Goal: Task Accomplishment & Management: Manage account settings

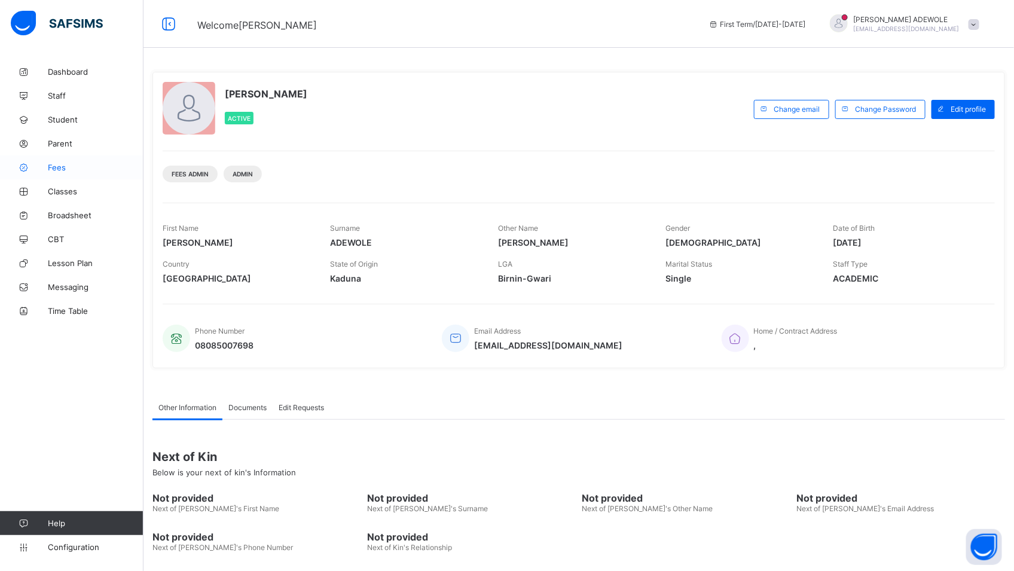
click at [54, 169] on span "Fees" at bounding box center [96, 168] width 96 height 10
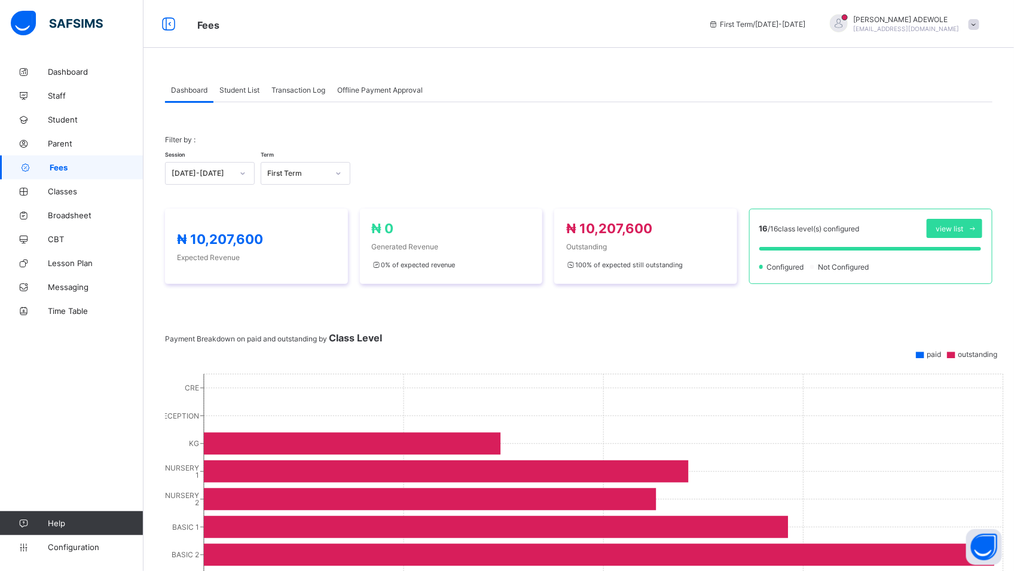
click at [237, 87] on span "Student List" at bounding box center [239, 90] width 40 height 9
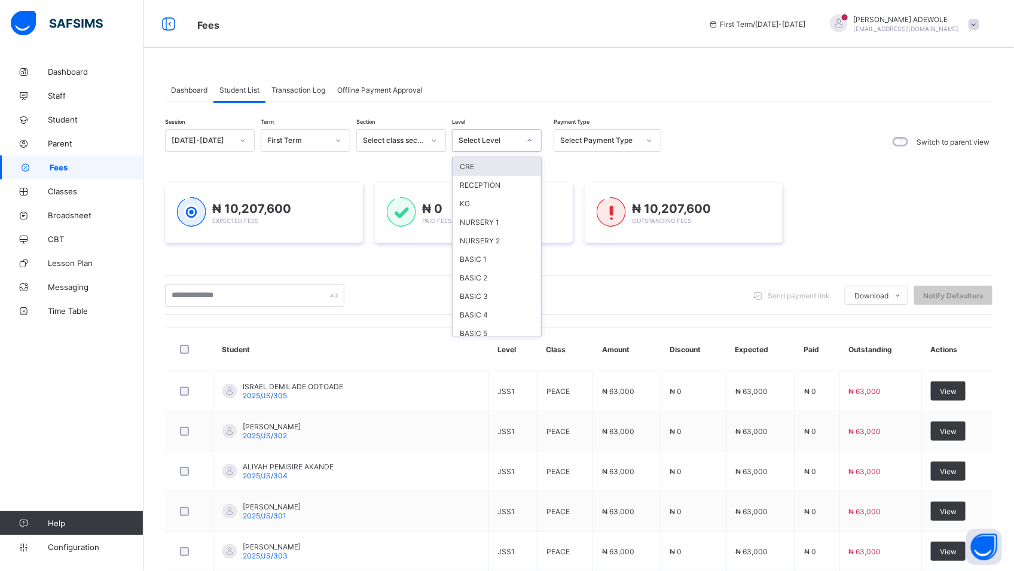
click at [531, 137] on icon at bounding box center [529, 141] width 7 height 12
click at [472, 169] on div "CRE" at bounding box center [497, 166] width 88 height 19
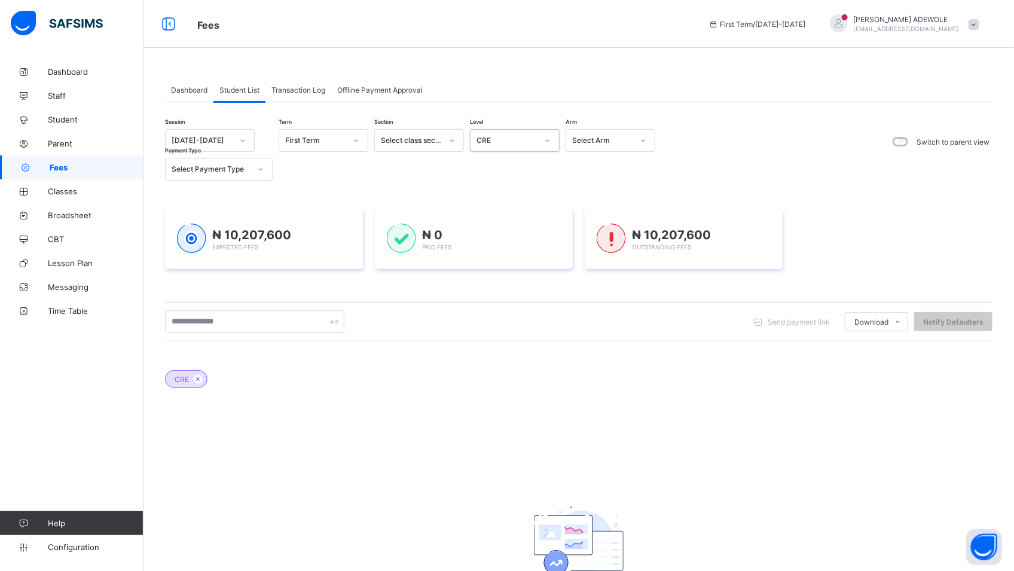
scroll to position [99, 0]
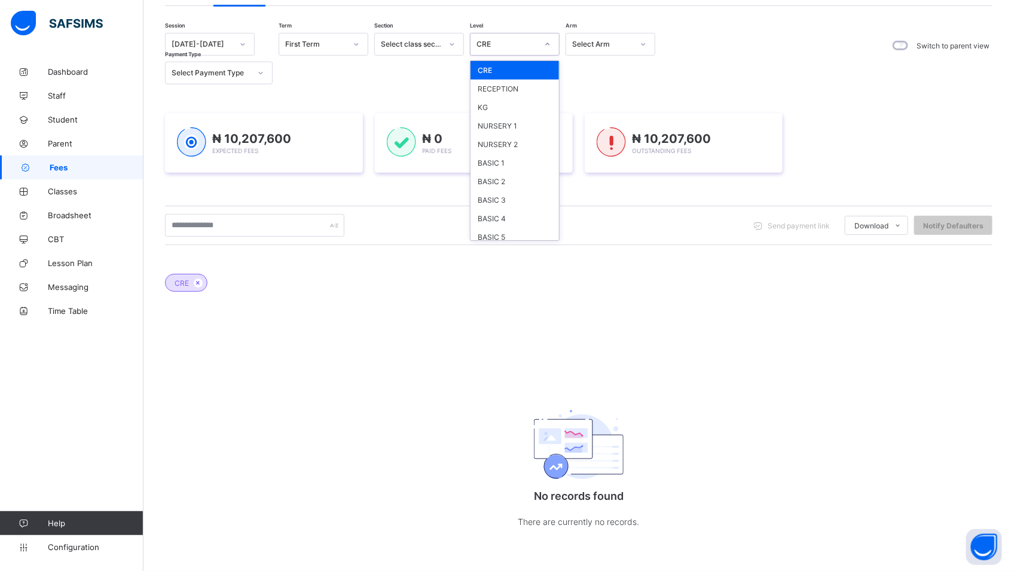
click at [546, 38] on icon at bounding box center [547, 44] width 7 height 12
click at [497, 88] on div "RECEPTION" at bounding box center [515, 89] width 88 height 19
click at [550, 38] on icon at bounding box center [547, 44] width 7 height 12
click at [483, 106] on div "KG" at bounding box center [515, 107] width 88 height 19
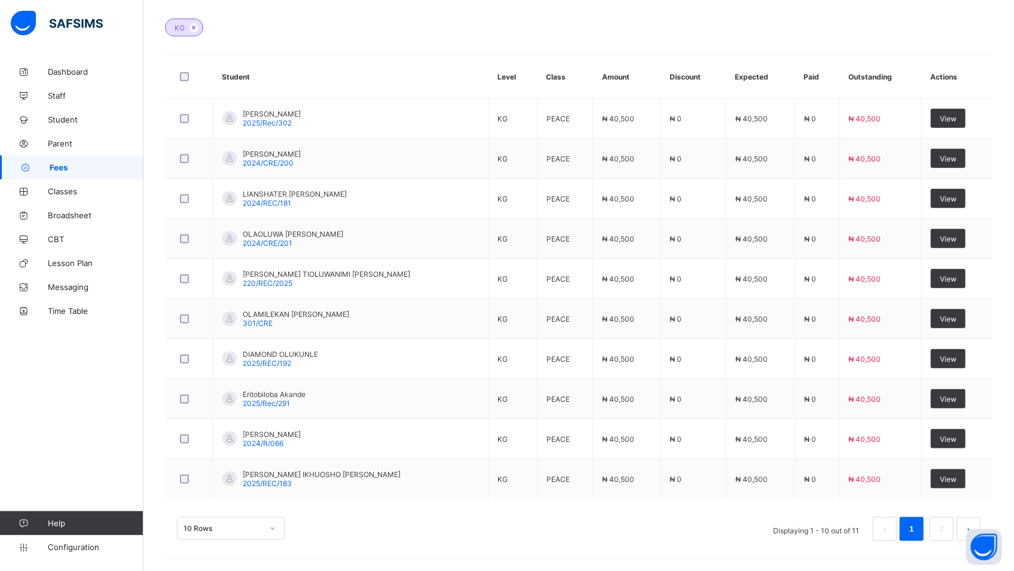
scroll to position [356, 0]
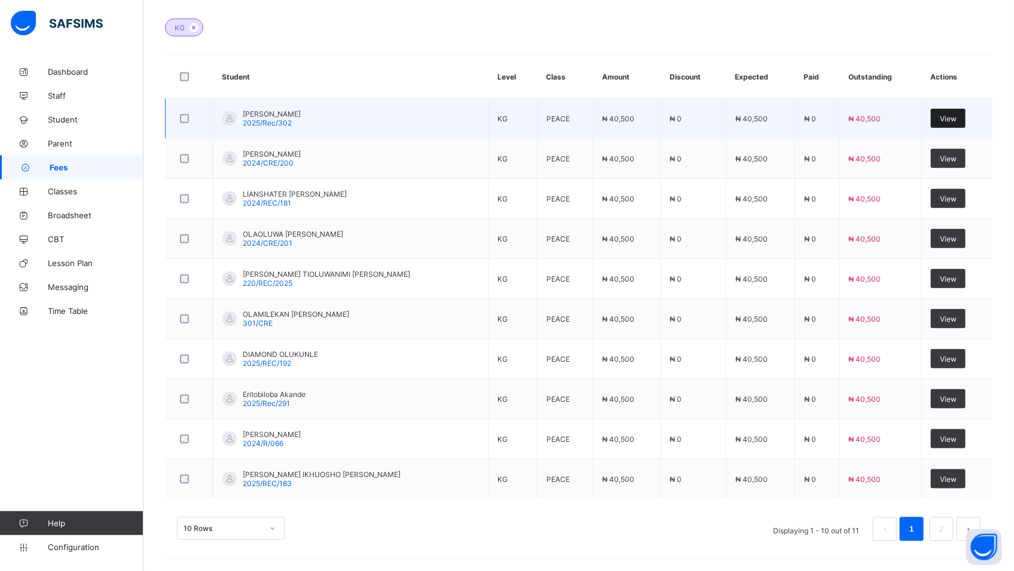
click at [957, 115] on span "View" at bounding box center [948, 118] width 17 height 9
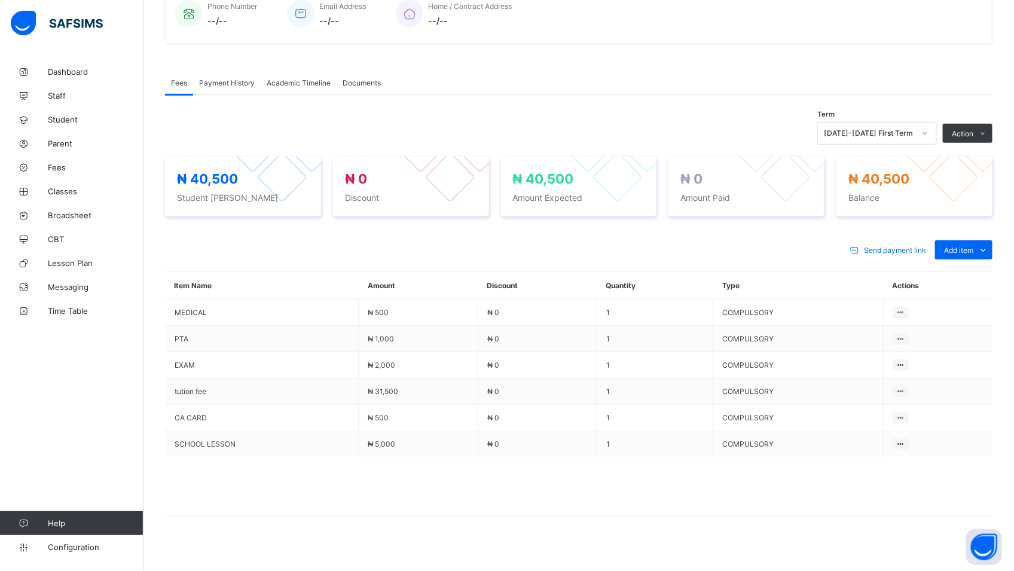
scroll to position [323, 0]
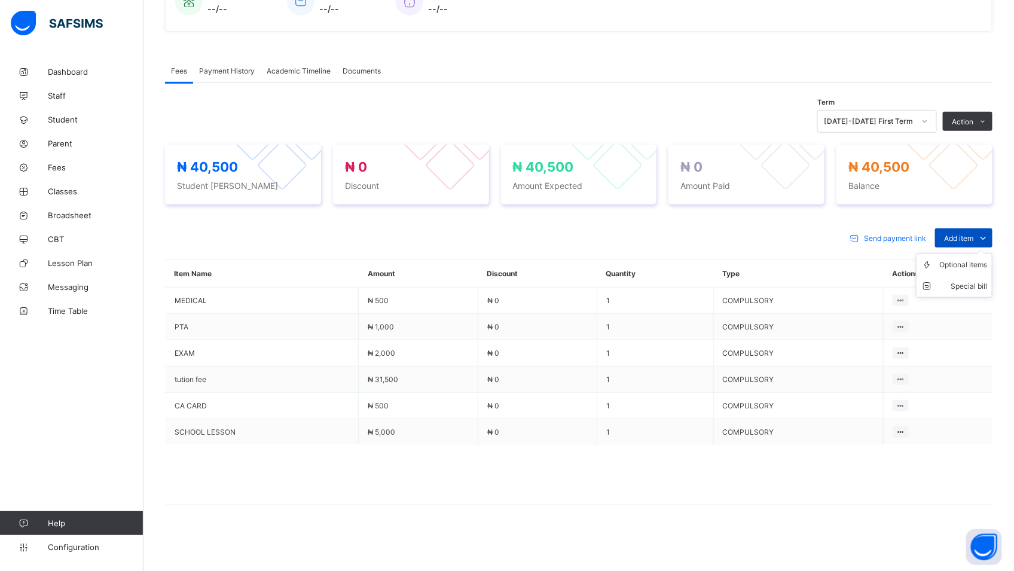
click at [970, 235] on span "Add item" at bounding box center [958, 238] width 29 height 9
click at [987, 289] on div "Special bill" at bounding box center [963, 286] width 48 height 12
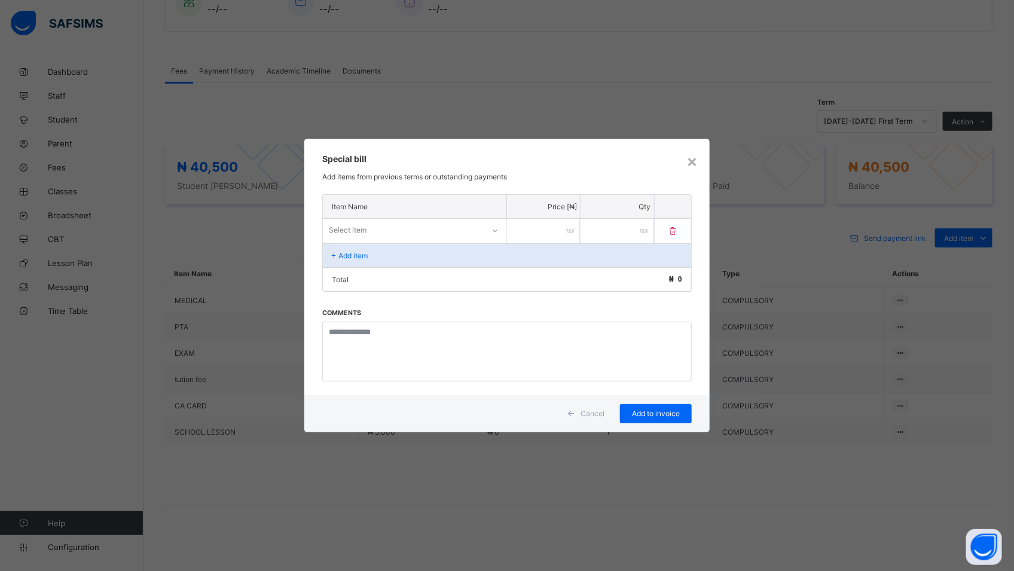
click at [493, 230] on icon at bounding box center [495, 231] width 4 height 2
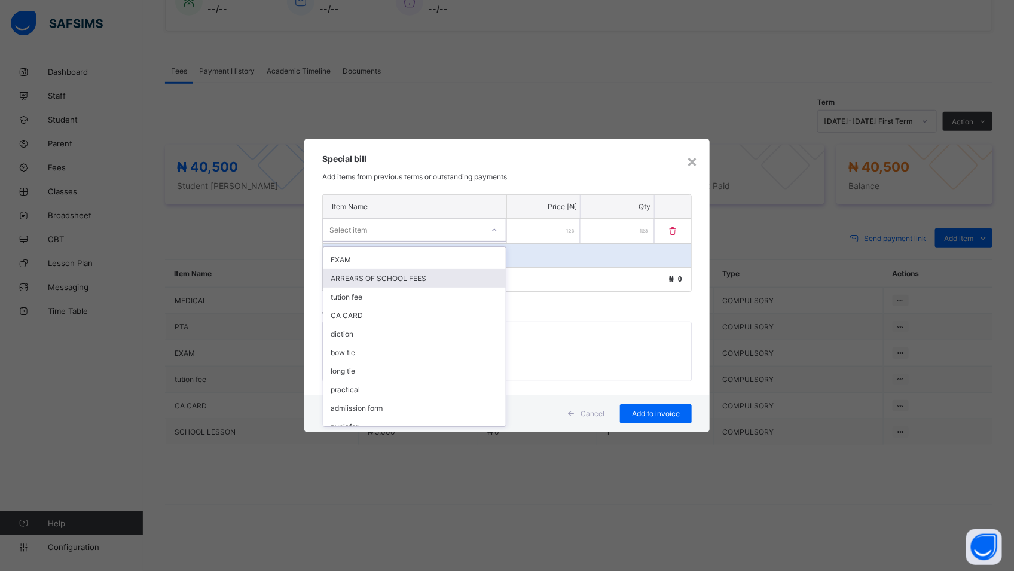
scroll to position [172, 0]
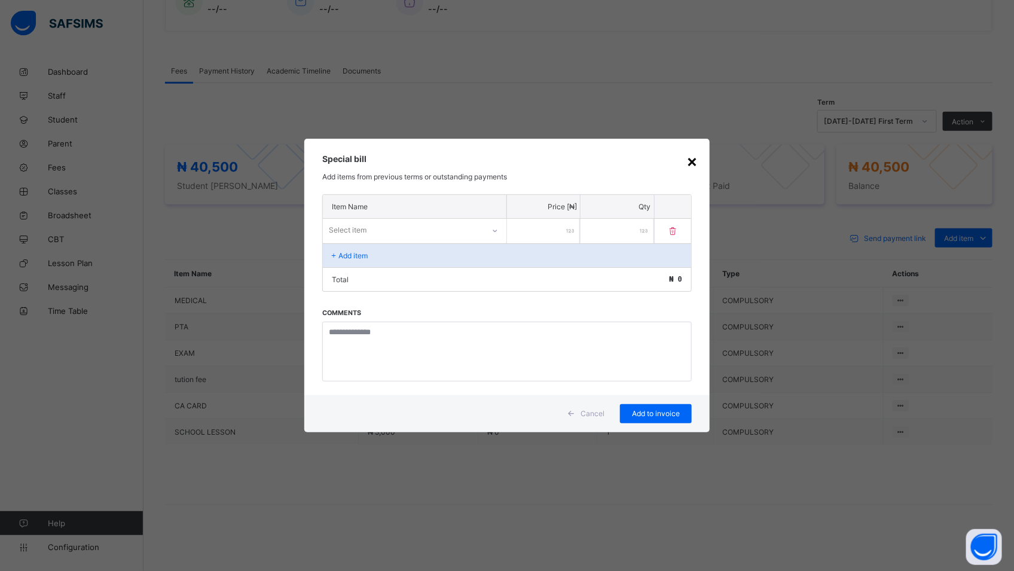
click at [695, 164] on div "×" at bounding box center [691, 161] width 11 height 20
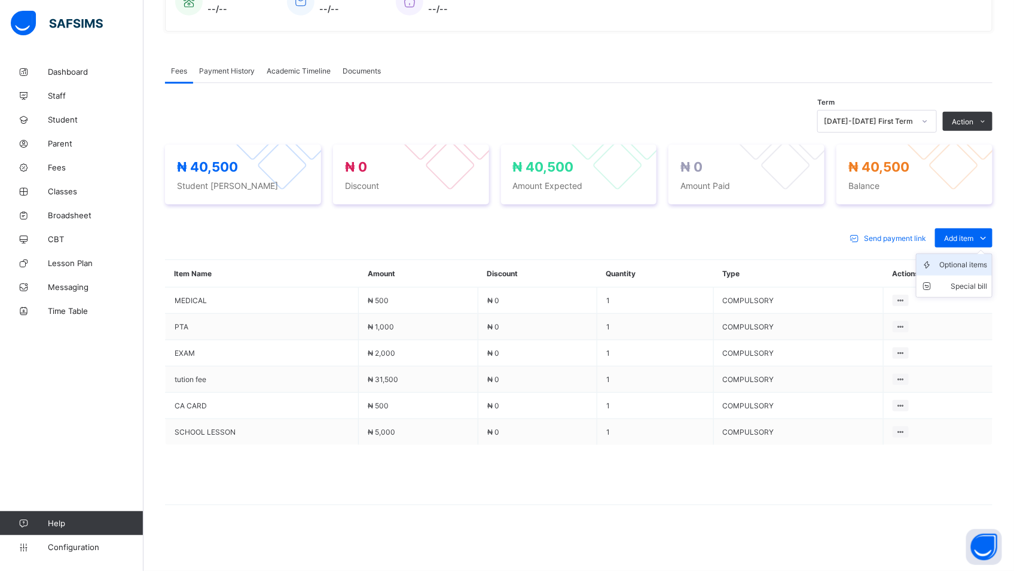
click at [987, 264] on div "Optional items" at bounding box center [963, 265] width 48 height 12
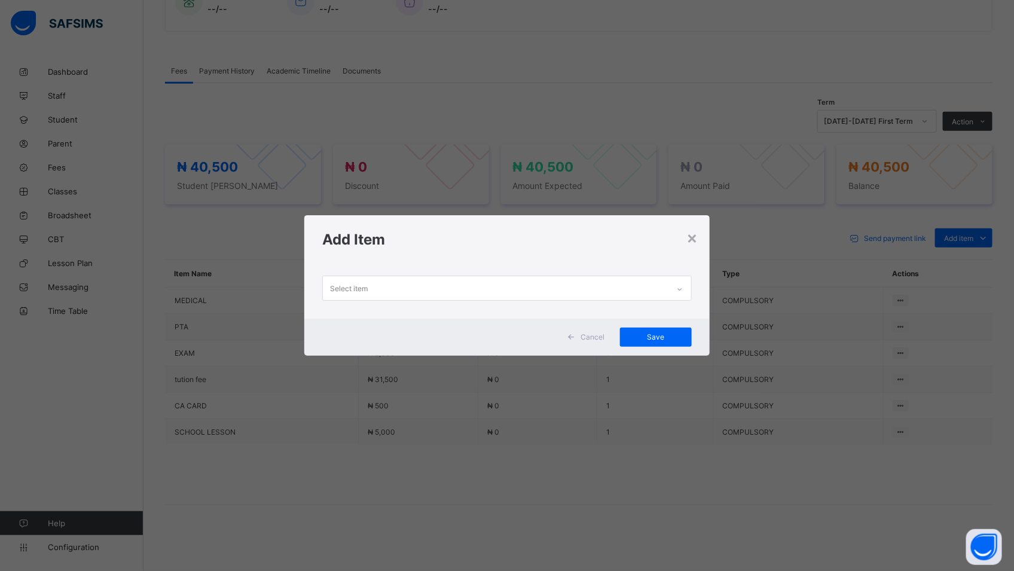
click at [682, 287] on icon at bounding box center [679, 289] width 7 height 12
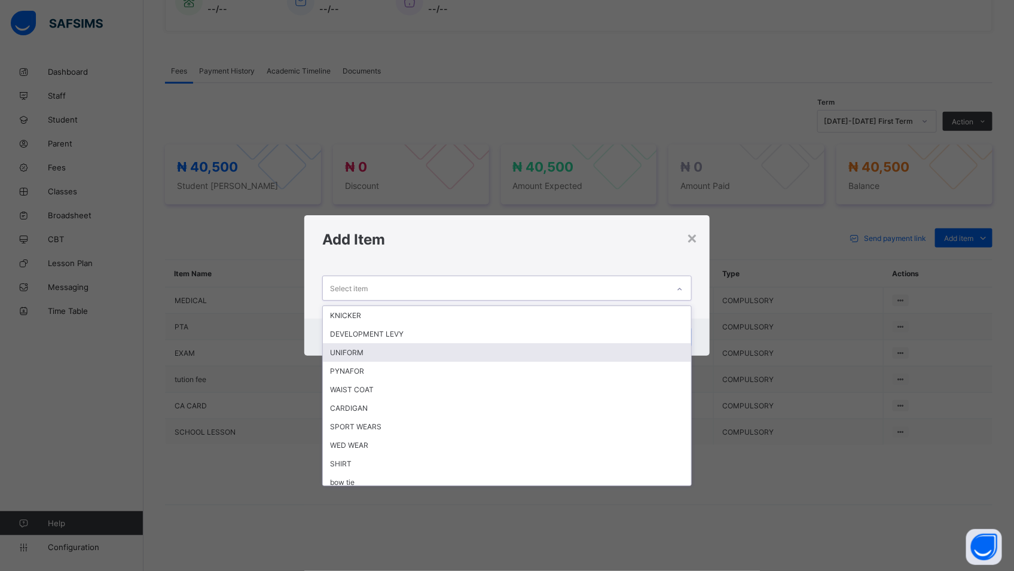
click at [445, 352] on div "UNIFORM" at bounding box center [507, 352] width 368 height 19
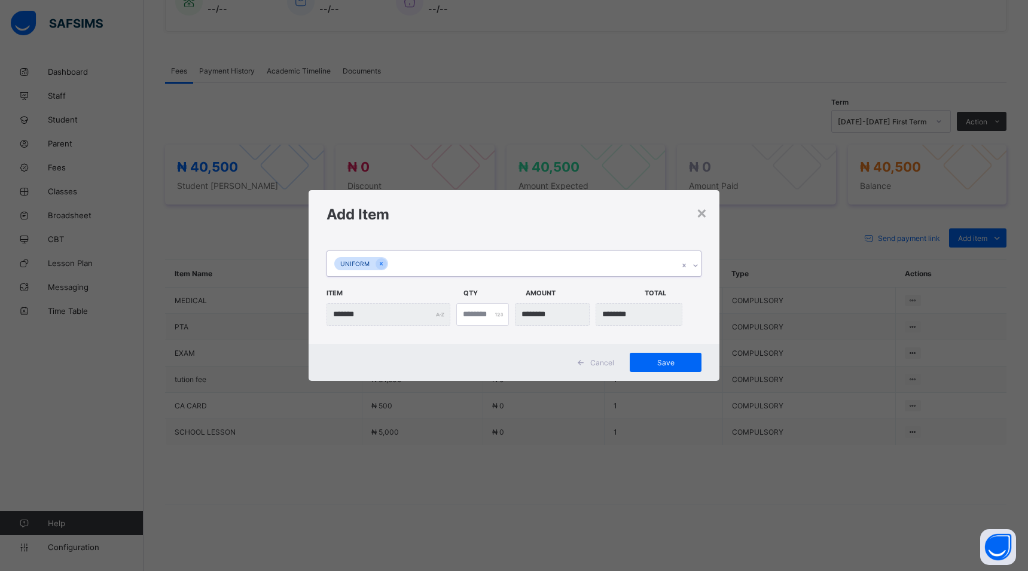
click at [695, 265] on icon at bounding box center [695, 266] width 7 height 12
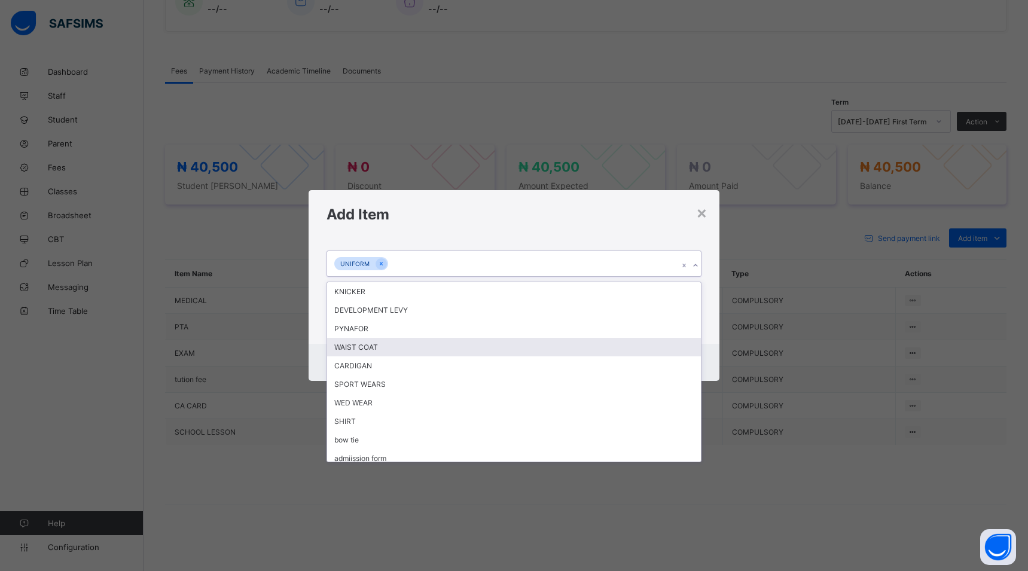
click at [419, 347] on div "WAIST COAT" at bounding box center [514, 347] width 374 height 19
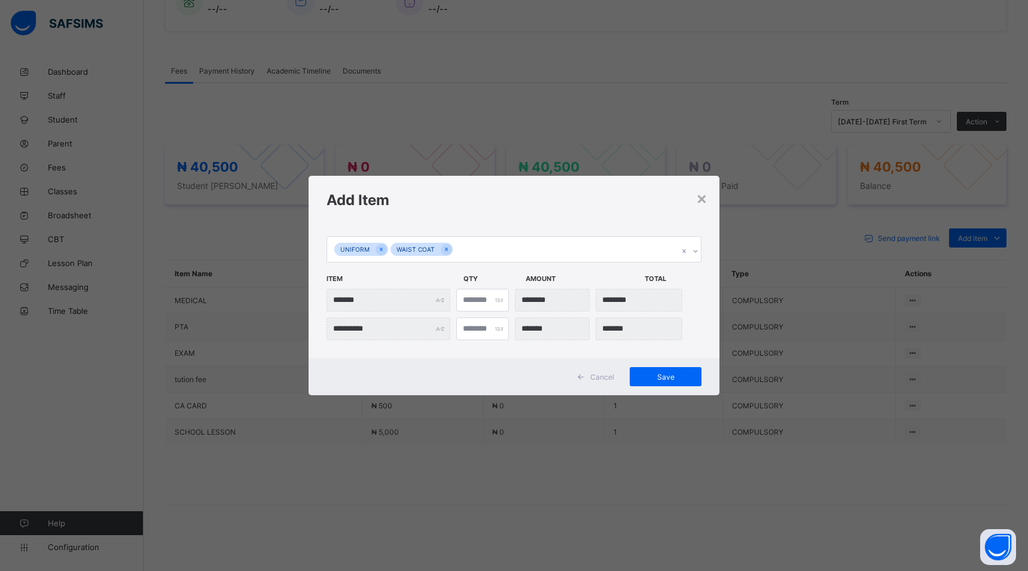
click at [419, 347] on div "**********" at bounding box center [514, 291] width 411 height 134
click at [427, 365] on div "Cancel Save" at bounding box center [514, 376] width 411 height 37
click at [606, 374] on span "Cancel" at bounding box center [602, 377] width 24 height 9
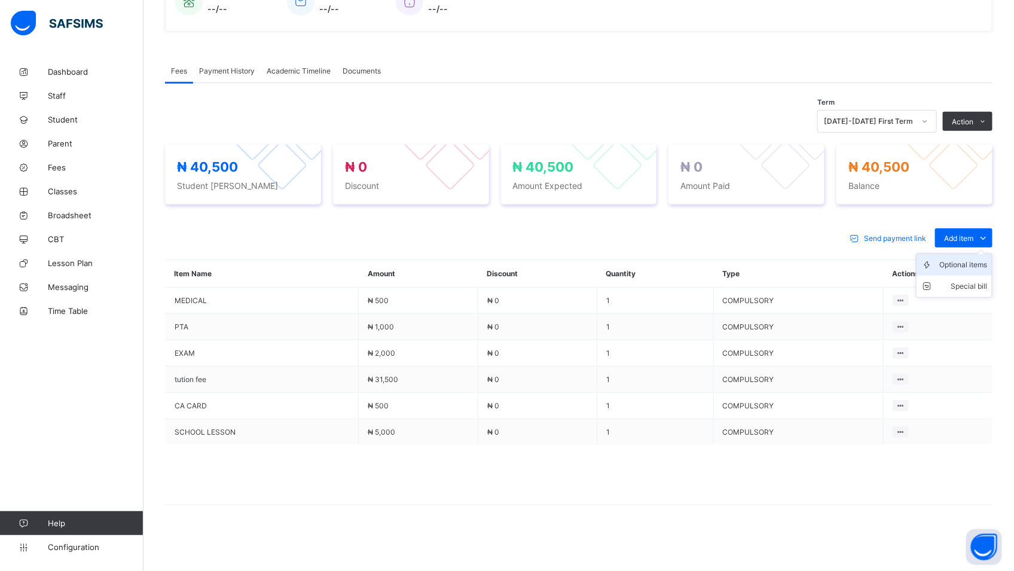
click at [985, 261] on div "Optional items" at bounding box center [963, 265] width 48 height 12
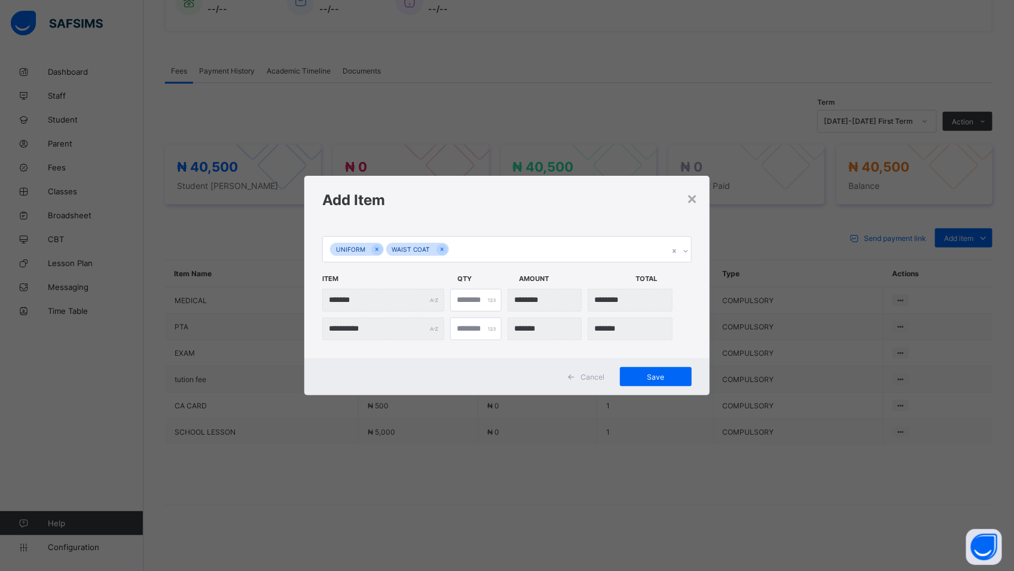
click at [432, 298] on div "*******" at bounding box center [383, 300] width 122 height 23
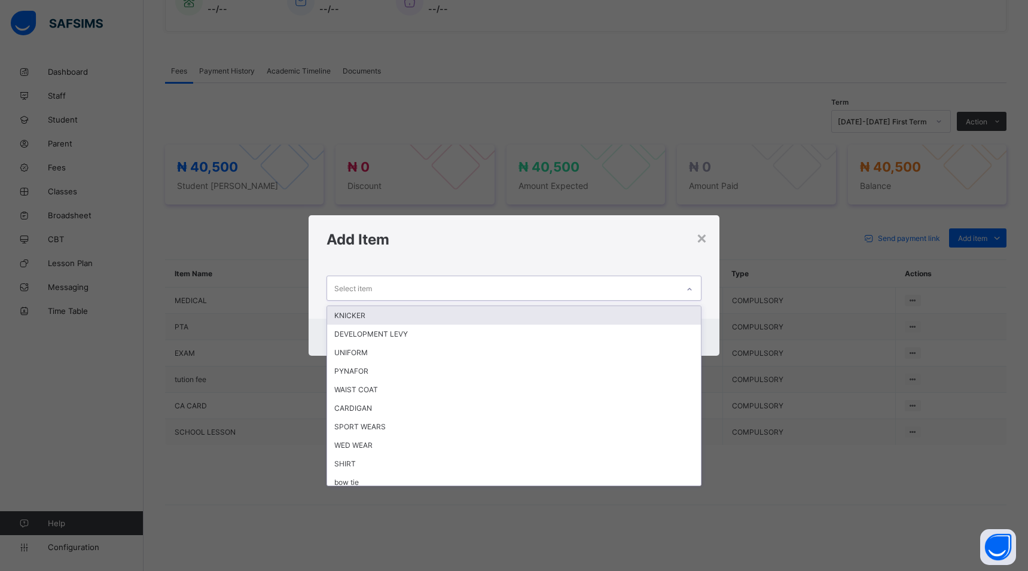
click at [691, 285] on icon at bounding box center [689, 289] width 7 height 12
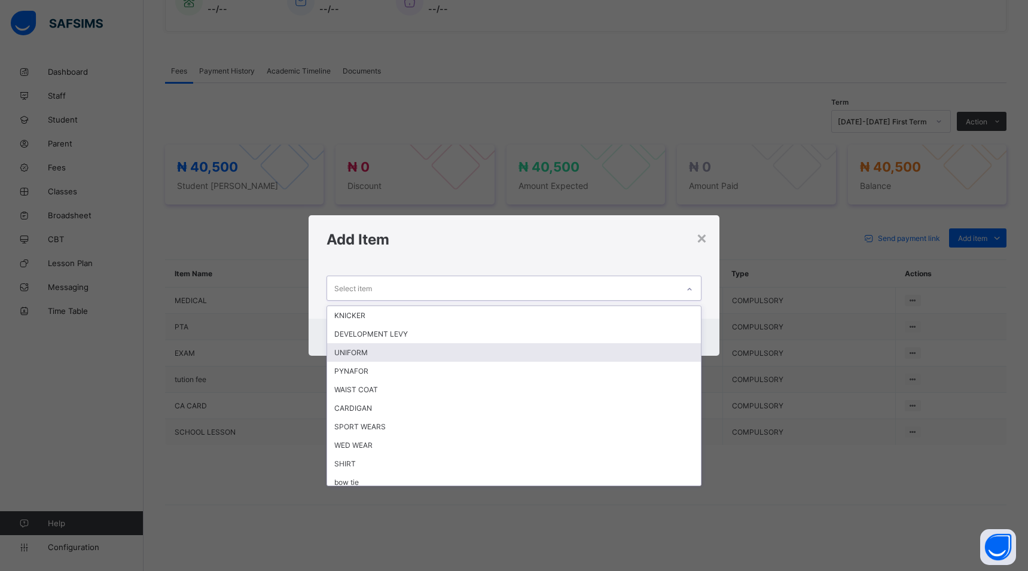
click at [386, 356] on div "UNIFORM" at bounding box center [514, 352] width 374 height 19
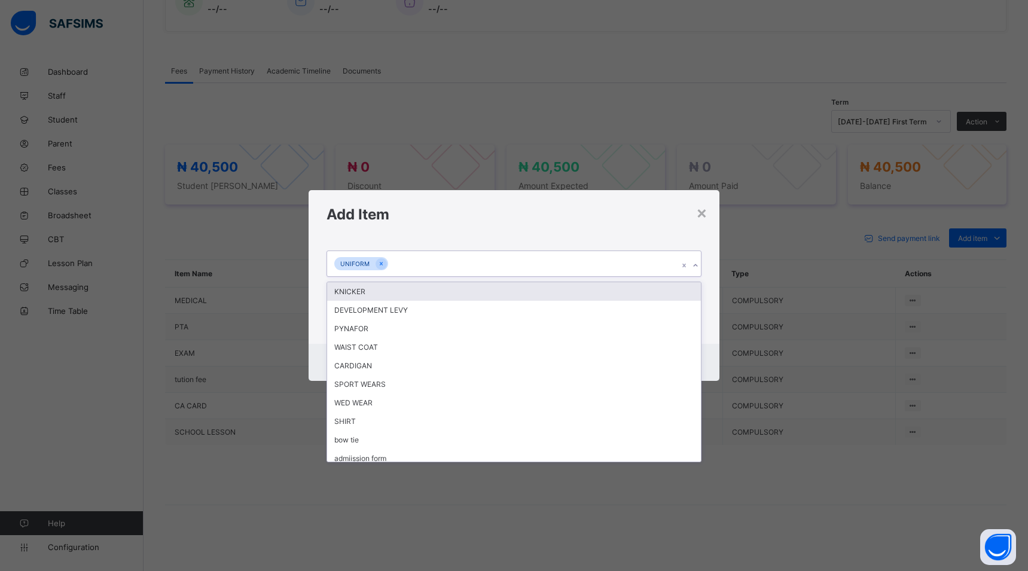
click at [696, 264] on icon at bounding box center [695, 266] width 7 height 12
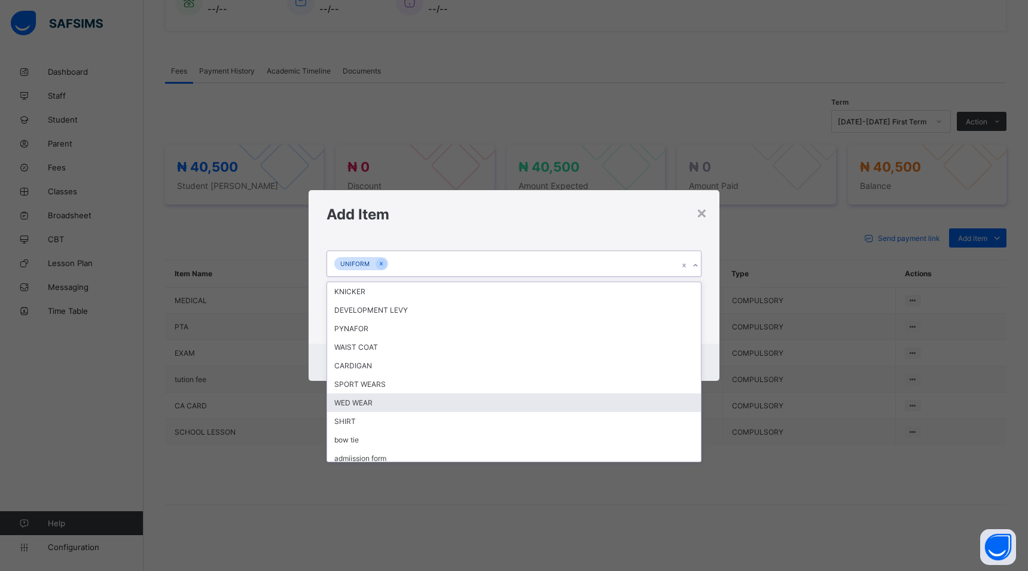
click at [596, 407] on div "WED WEAR" at bounding box center [514, 402] width 374 height 19
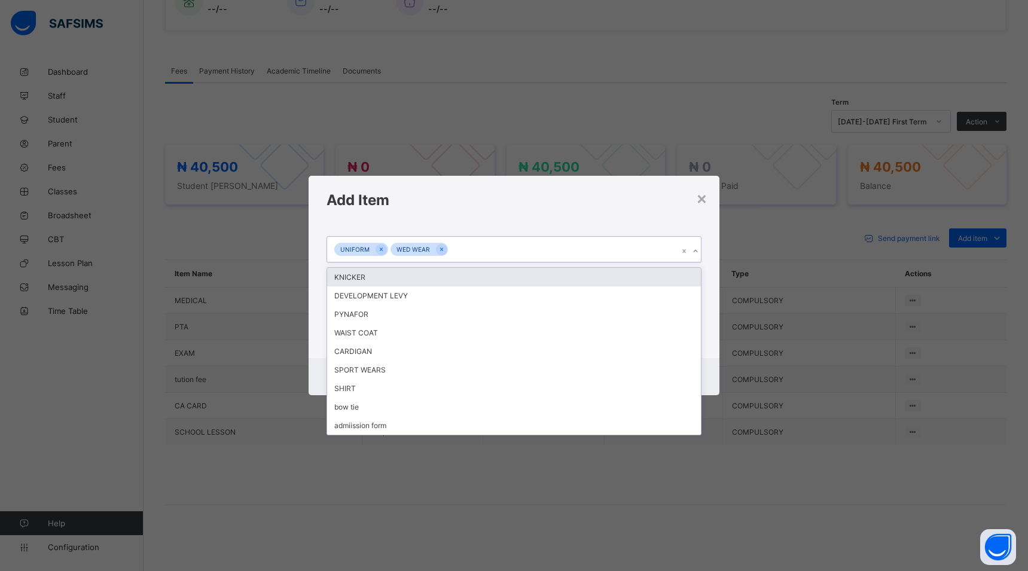
click at [695, 252] on icon at bounding box center [695, 251] width 4 height 2
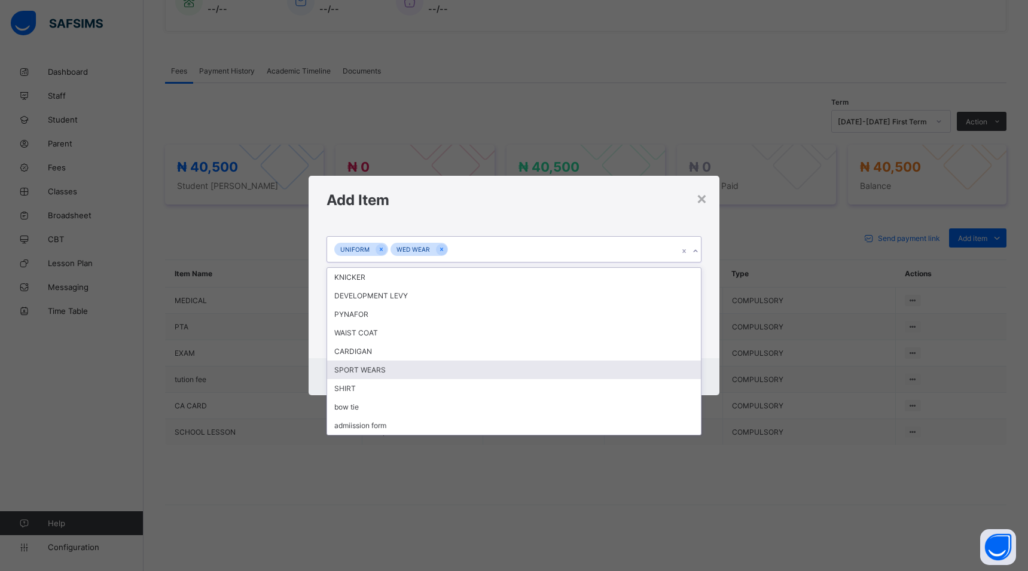
click at [663, 377] on div "SPORT WEARS" at bounding box center [514, 370] width 374 height 19
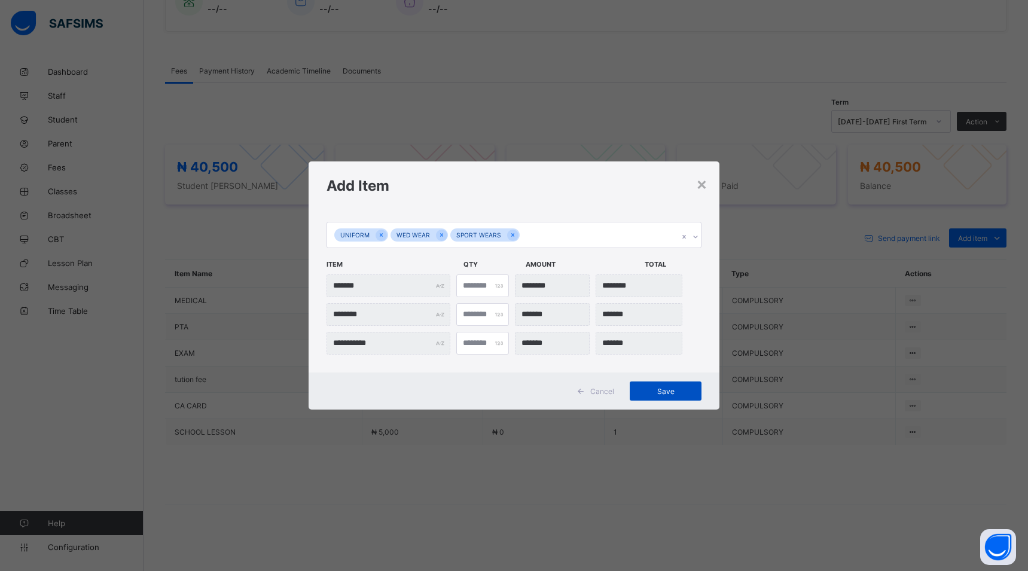
click at [679, 393] on span "Save" at bounding box center [666, 391] width 54 height 9
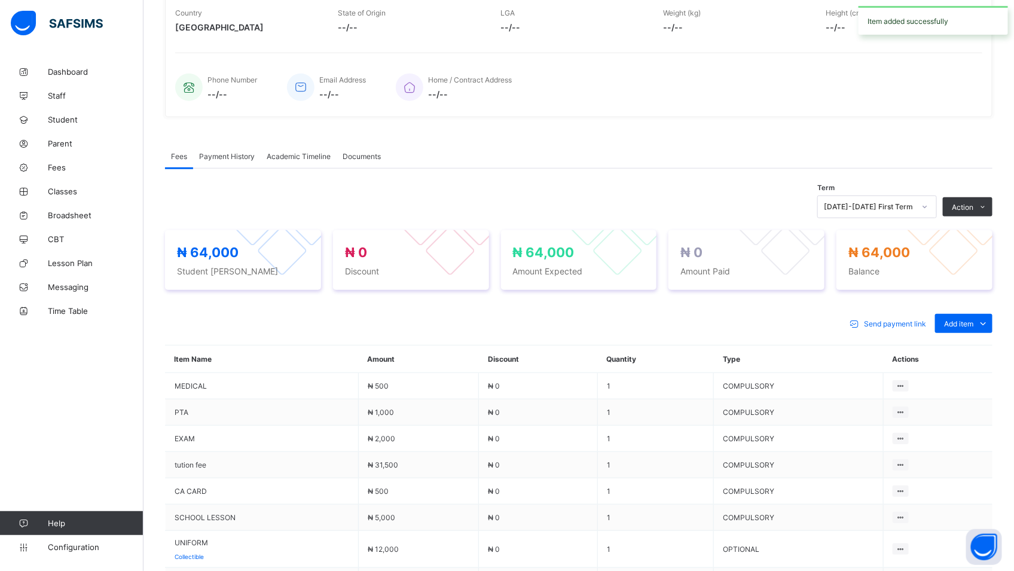
scroll to position [323, 0]
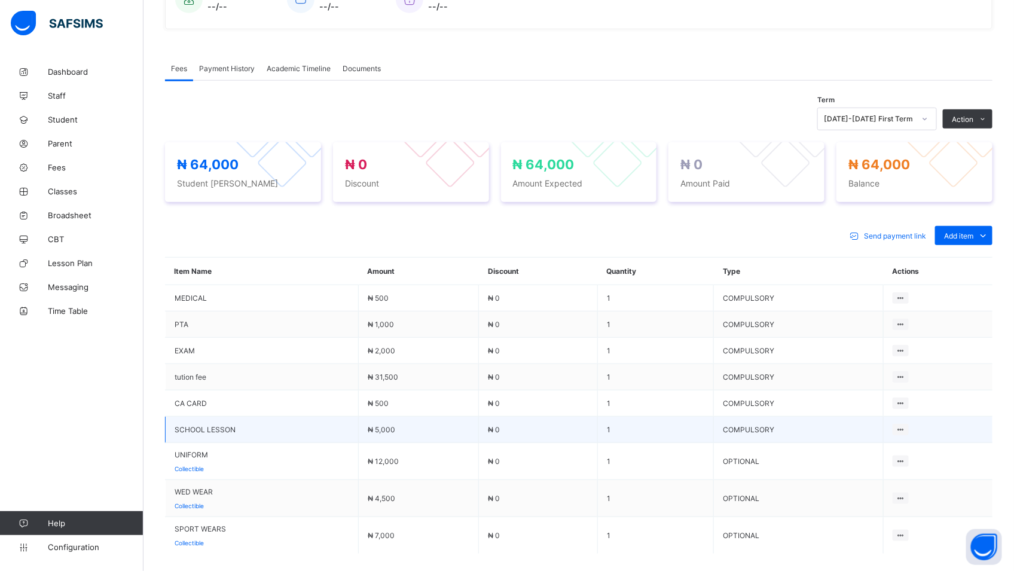
click at [817, 431] on td "COMPULSORY" at bounding box center [799, 430] width 170 height 26
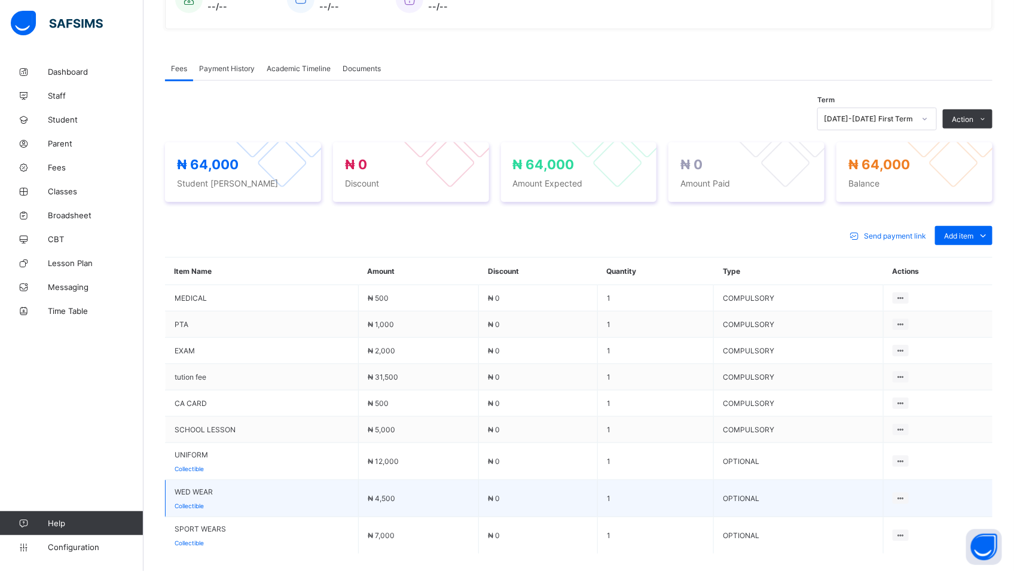
click at [930, 508] on td "Issue out Delete Payment Item" at bounding box center [938, 498] width 109 height 37
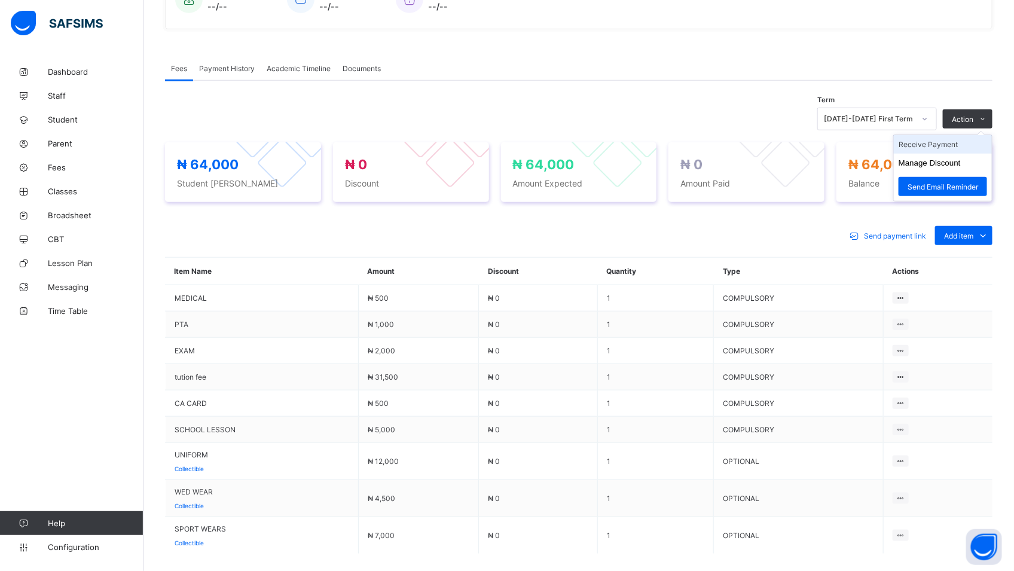
click at [978, 145] on li "Receive Payment" at bounding box center [943, 144] width 98 height 19
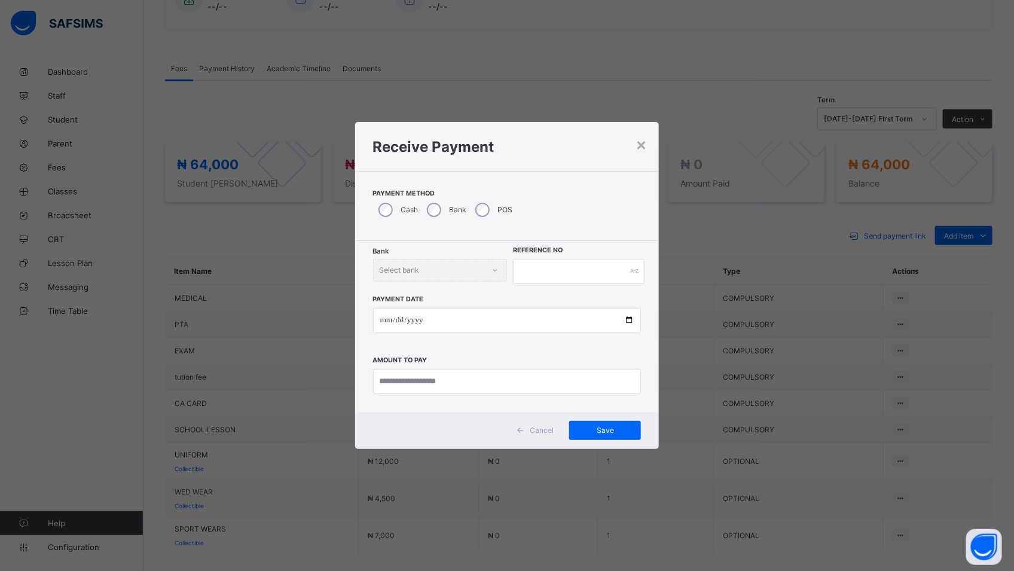
click at [448, 224] on div "Payment Method Cash Bank POS" at bounding box center [507, 206] width 304 height 70
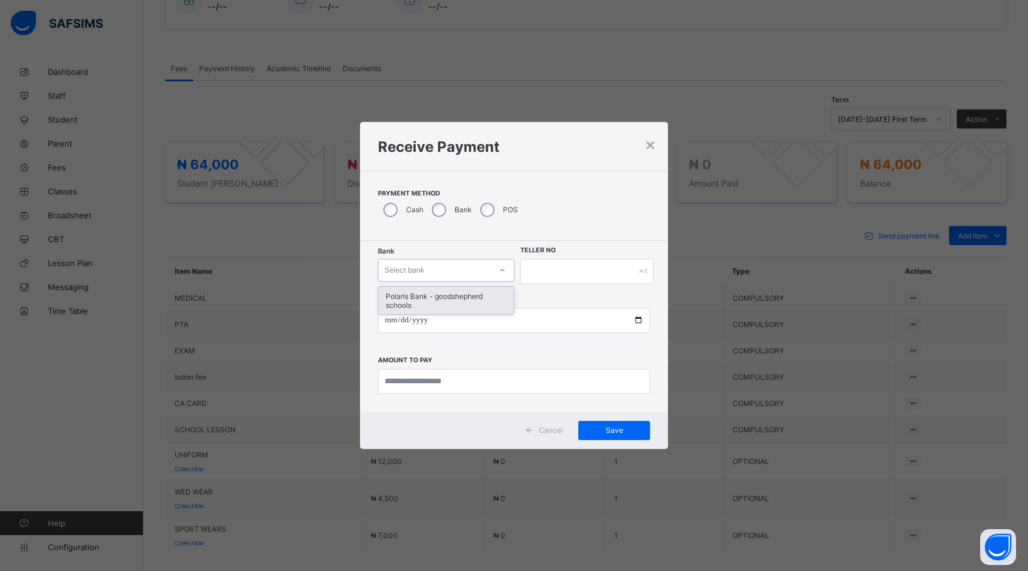
click at [505, 271] on icon at bounding box center [502, 270] width 7 height 12
click at [505, 271] on div at bounding box center [502, 270] width 20 height 19
click at [501, 271] on icon at bounding box center [502, 270] width 7 height 12
click at [499, 298] on div "Polaris Bank - goodshepherd schools" at bounding box center [445, 301] width 135 height 28
click at [550, 524] on div "× Receive Payment Payment Method Cash Bank POS Bank option Polaris Bank - goods…" at bounding box center [514, 285] width 1028 height 571
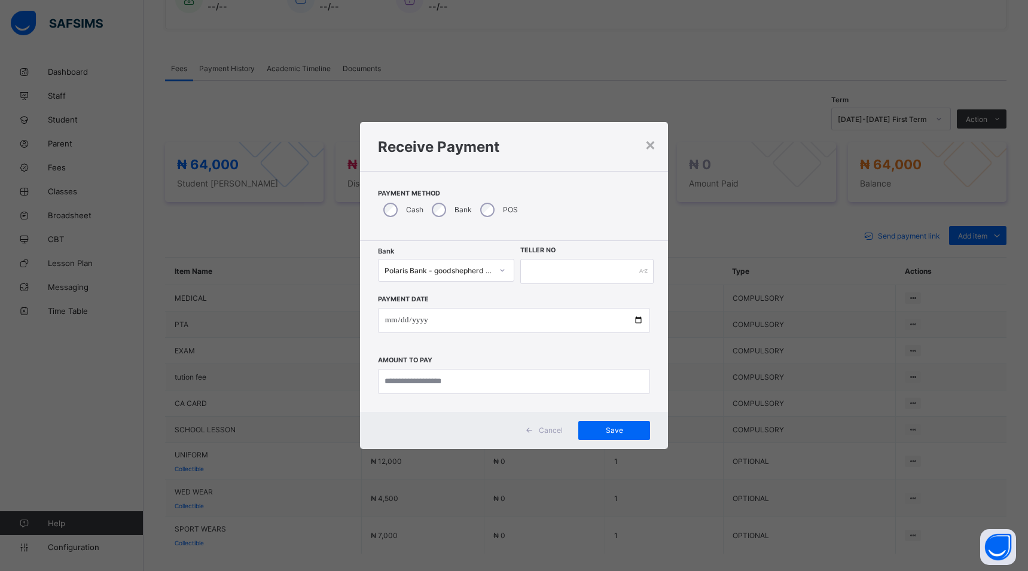
click at [544, 437] on div "Cancel" at bounding box center [545, 430] width 53 height 19
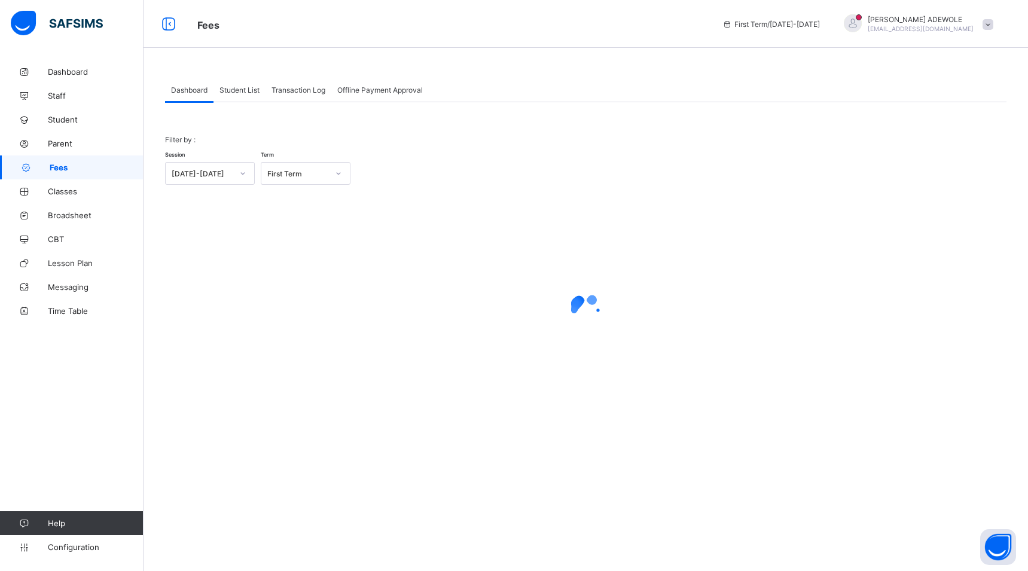
click at [259, 88] on span "Student List" at bounding box center [239, 90] width 40 height 9
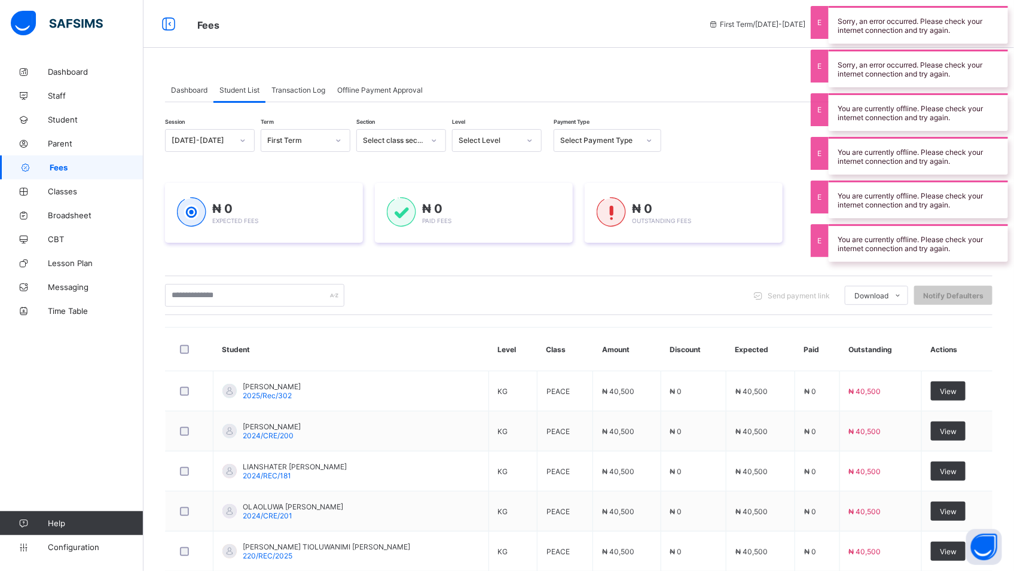
click at [528, 142] on icon at bounding box center [529, 141] width 7 height 12
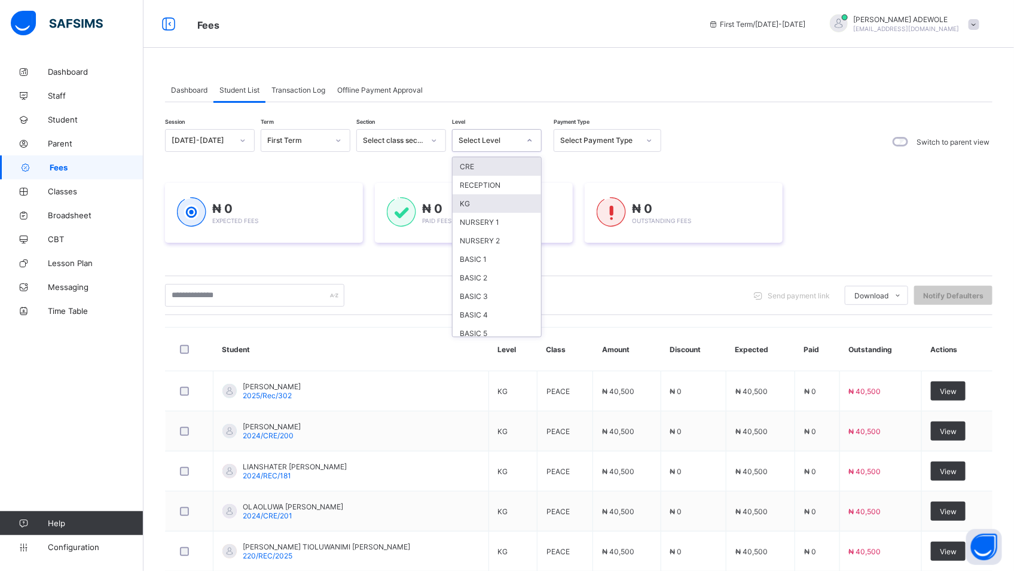
click at [494, 207] on div "KG" at bounding box center [497, 203] width 88 height 19
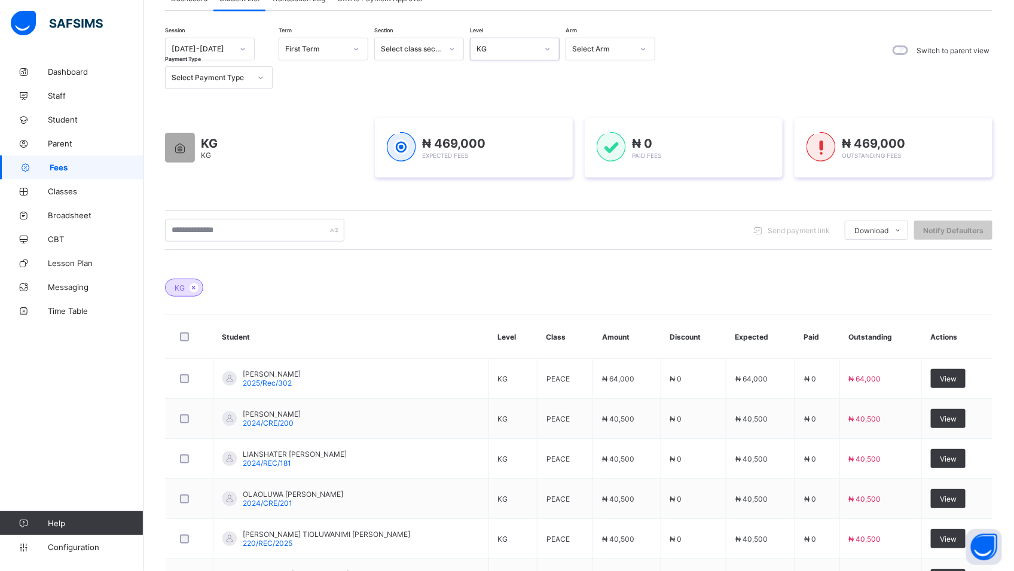
scroll to position [86, 0]
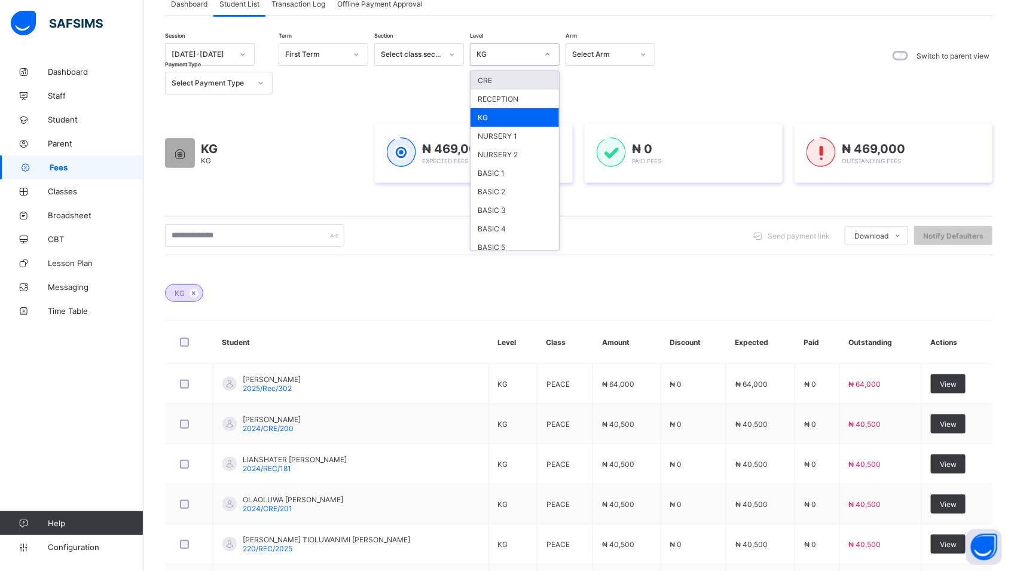
click at [548, 53] on icon at bounding box center [547, 54] width 7 height 12
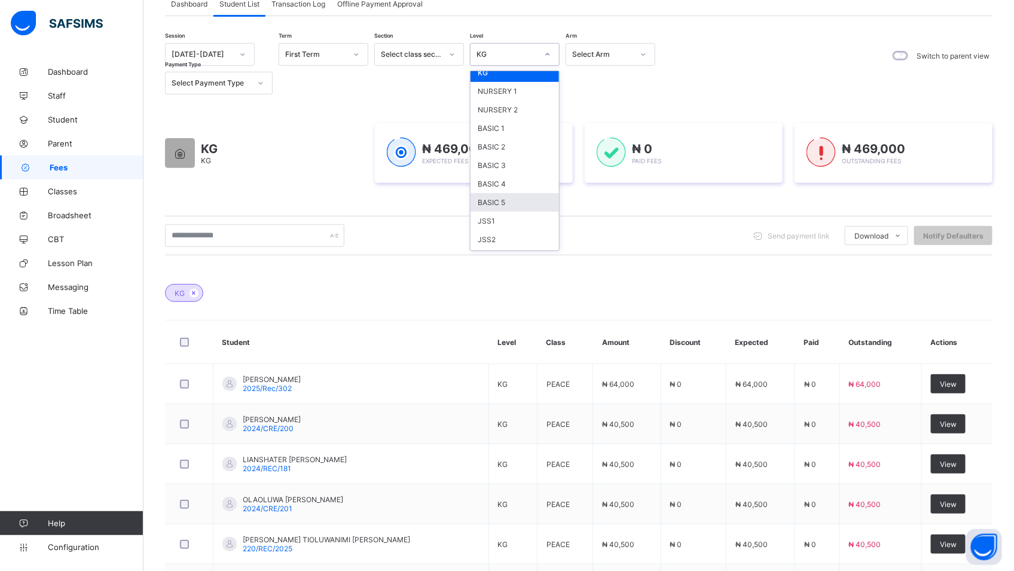
scroll to position [67, 0]
click at [494, 196] on div "JSS1" at bounding box center [515, 199] width 88 height 19
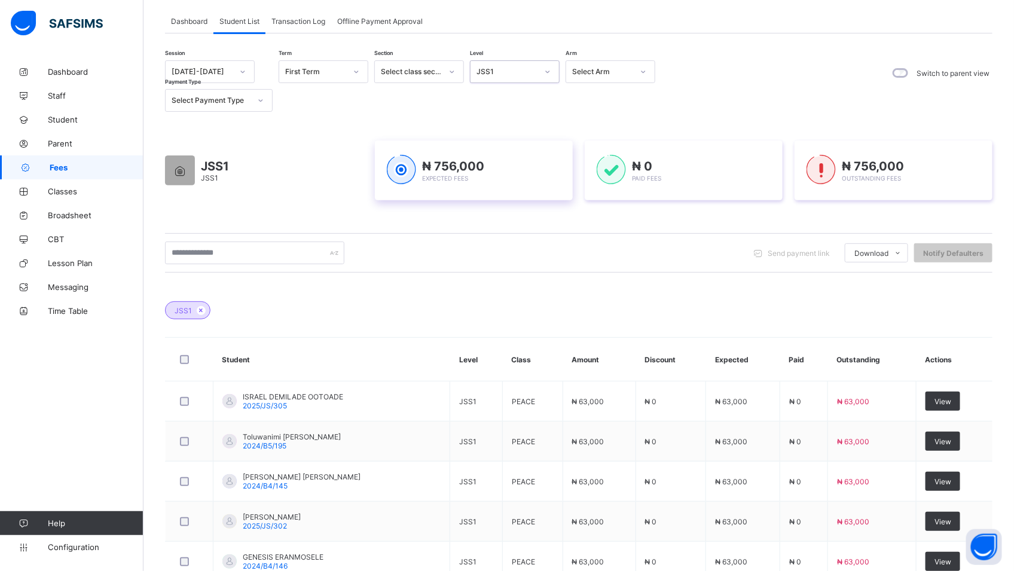
scroll to position [86, 0]
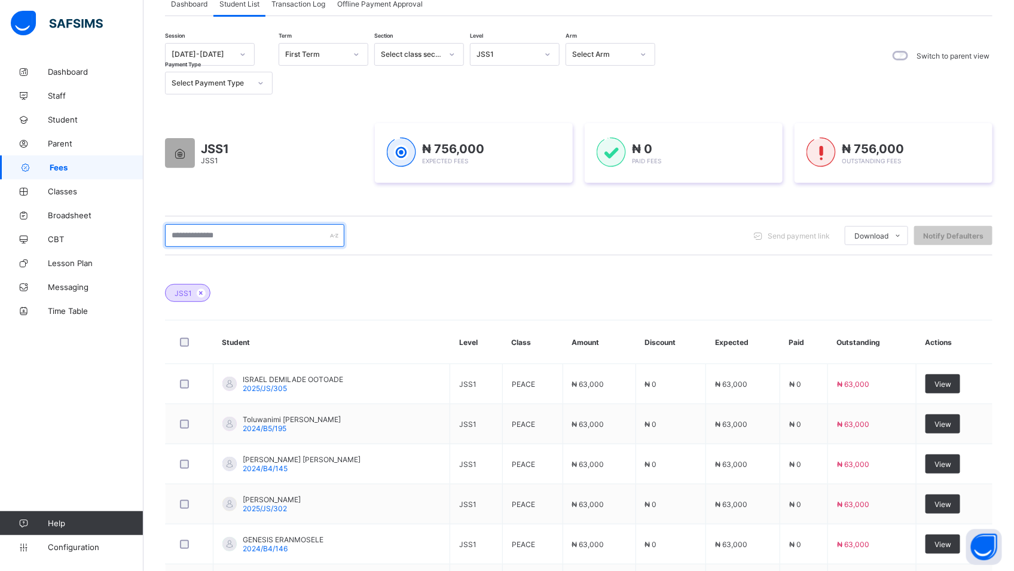
click at [244, 236] on input "text" at bounding box center [254, 235] width 179 height 23
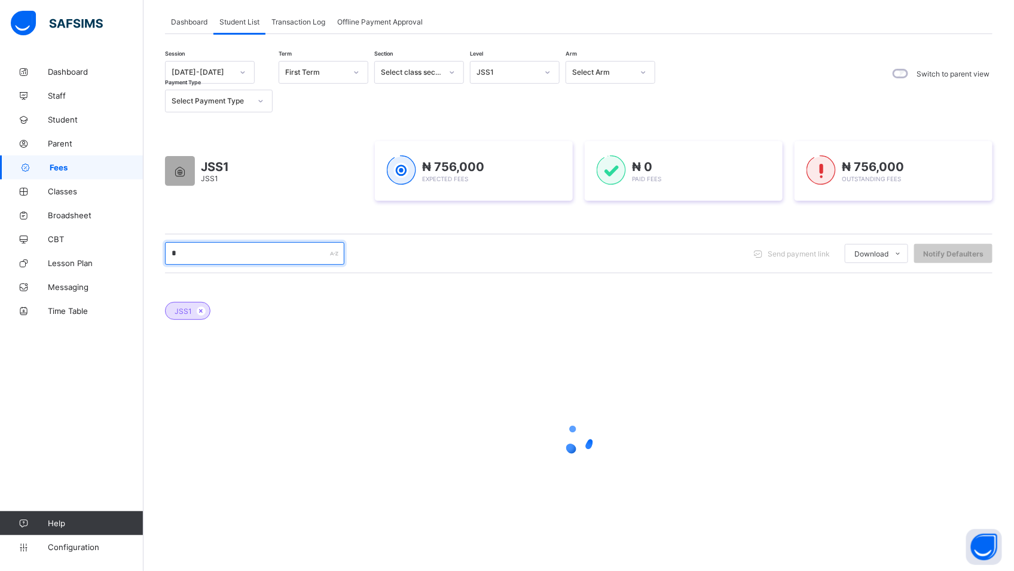
scroll to position [69, 0]
type input "********"
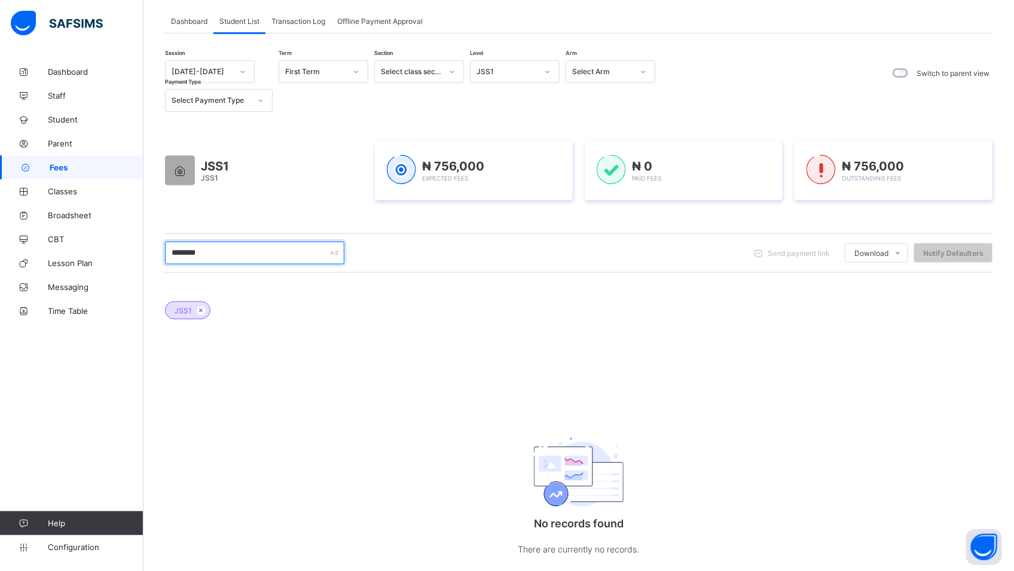
scroll to position [86, 0]
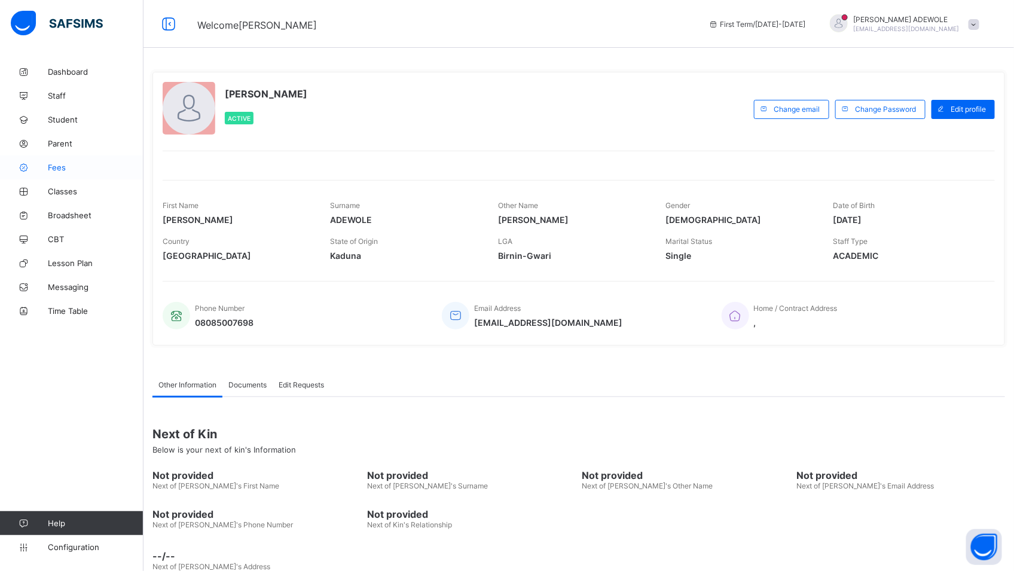
click at [63, 172] on span "Fees" at bounding box center [96, 168] width 96 height 10
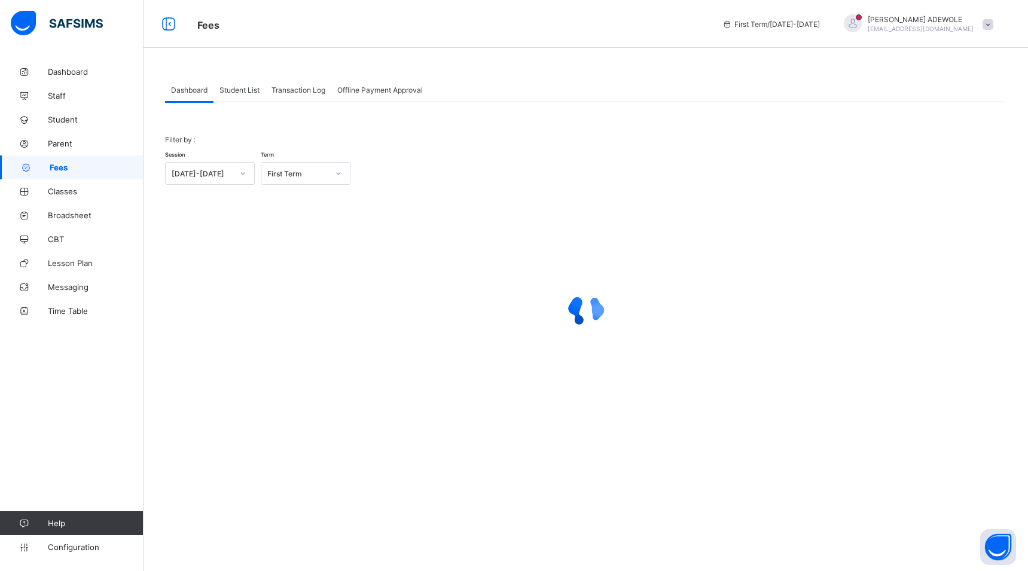
click at [242, 96] on div "Student List" at bounding box center [239, 90] width 52 height 24
